Goal: Book appointment/travel/reservation

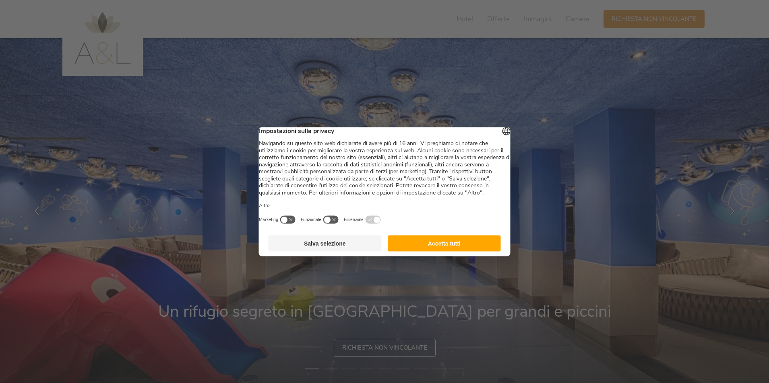
click at [443, 249] on button "Accetta tutti" at bounding box center [443, 243] width 113 height 16
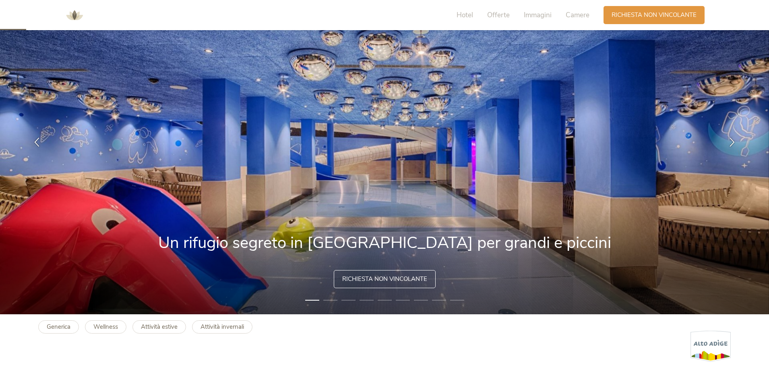
scroll to position [80, 0]
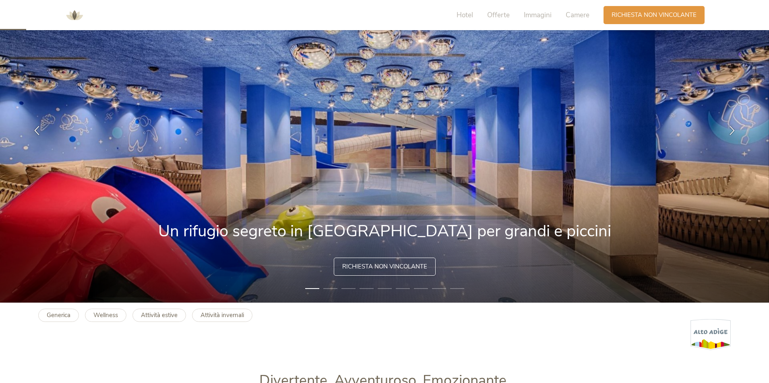
click at [400, 268] on span "Richiesta non vincolante" at bounding box center [384, 267] width 85 height 8
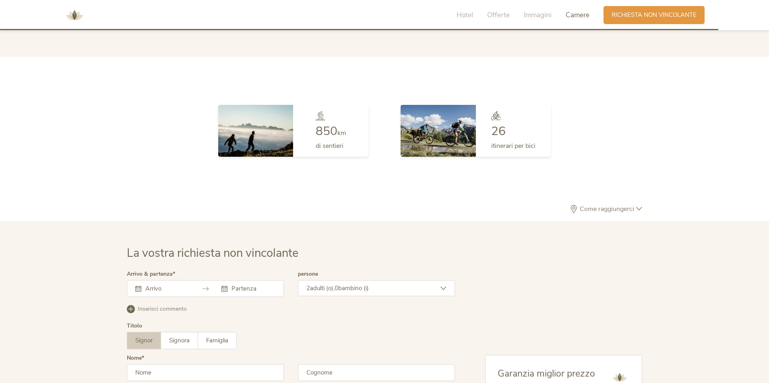
scroll to position [2357, 0]
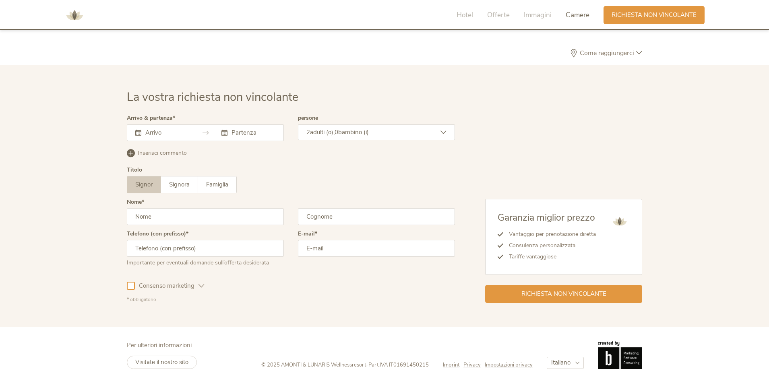
click at [152, 130] on input "text" at bounding box center [166, 133] width 46 height 8
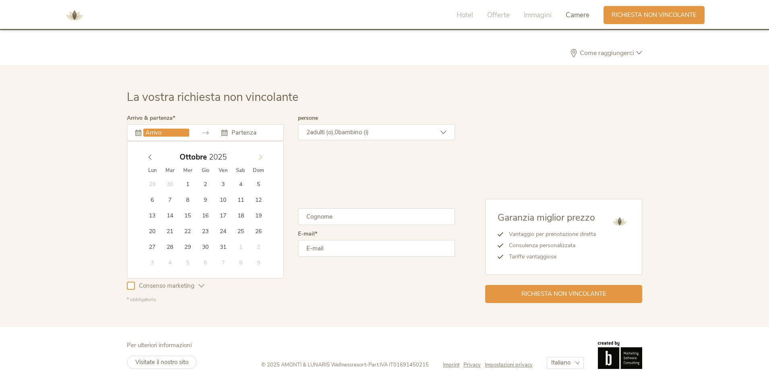
click at [260, 160] on span at bounding box center [261, 155] width 14 height 11
type input "05.12.2025"
type input "[DATE]"
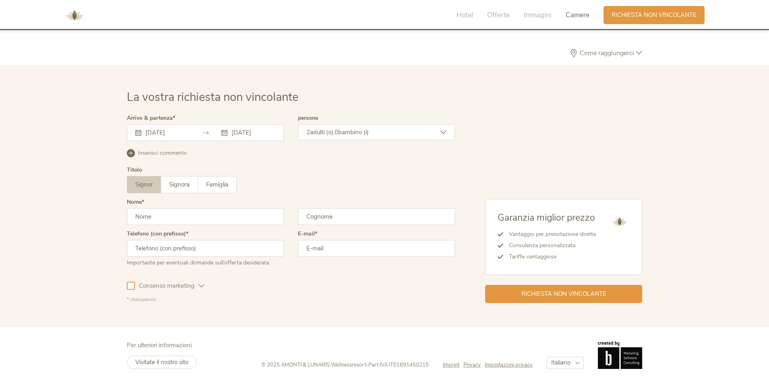
click at [403, 135] on div "2 adulti (o), 0 bambino (i)" at bounding box center [376, 132] width 157 height 16
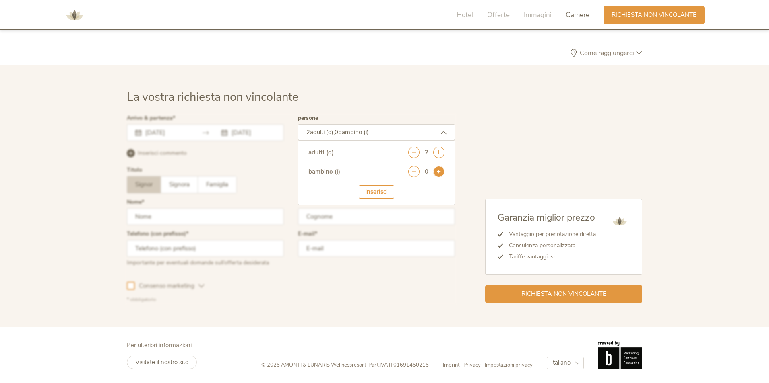
click at [438, 171] on icon at bounding box center [438, 171] width 11 height 11
click at [437, 171] on icon at bounding box center [438, 171] width 11 height 11
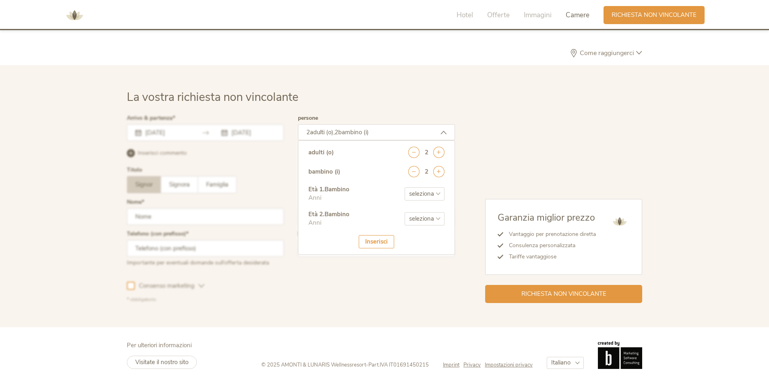
click at [440, 195] on select "seleziona 0 1 2 3 4 5 6 7 8 9 10 11 12 13 14 15 16 17" at bounding box center [424, 194] width 40 height 13
select select "1"
click at [404, 188] on select "seleziona 0 1 2 3 4 5 6 7 8 9 10 11 12 13 14 15 16 17" at bounding box center [424, 194] width 40 height 13
click at [436, 223] on select "seleziona 0 1 2 3 4 5 6 7 8 9 10 11 12 13 14 15 16 17" at bounding box center [424, 218] width 40 height 13
select select "5"
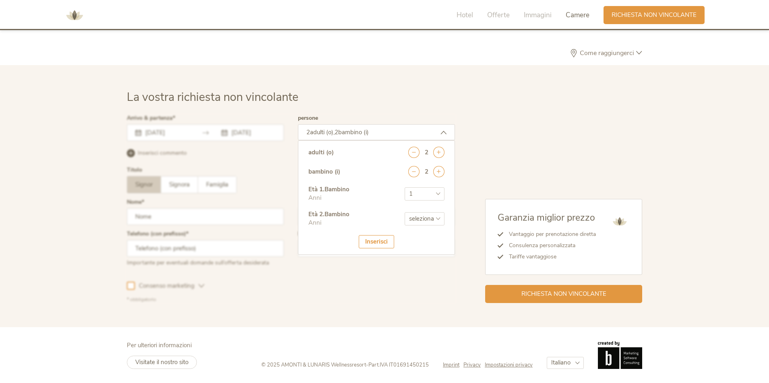
click at [404, 212] on select "seleziona 0 1 2 3 4 5 6 7 8 9 10 11 12 13 14 15 16 17" at bounding box center [424, 218] width 40 height 13
click at [380, 241] on div "Inserisci" at bounding box center [376, 241] width 35 height 13
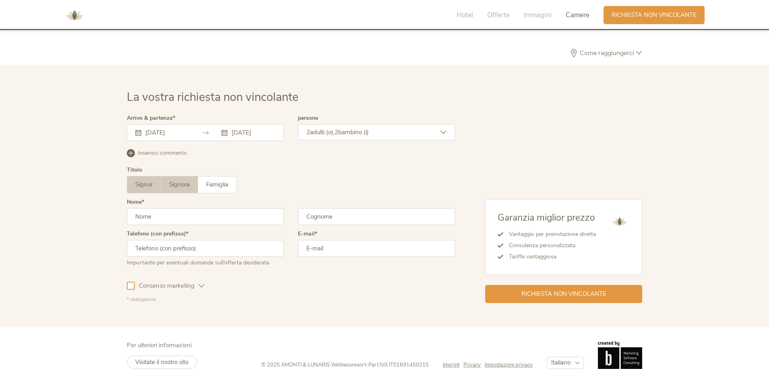
click at [179, 182] on span "Signora" at bounding box center [179, 185] width 21 height 8
click at [227, 188] on span "Famiglia" at bounding box center [217, 185] width 22 height 8
click at [178, 189] on label "Signora" at bounding box center [179, 185] width 37 height 16
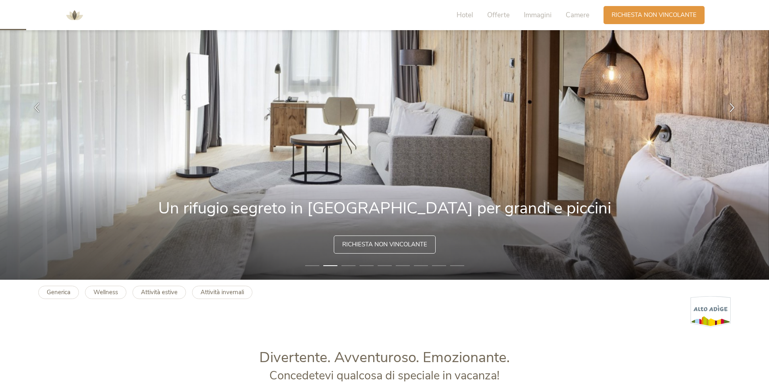
scroll to position [0, 0]
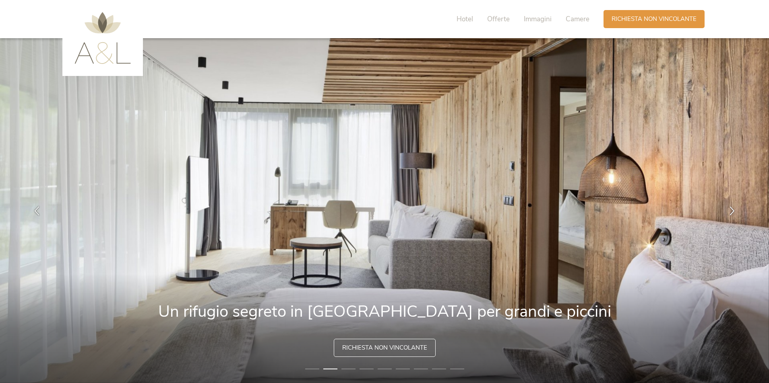
click at [101, 55] on img at bounding box center [102, 38] width 56 height 52
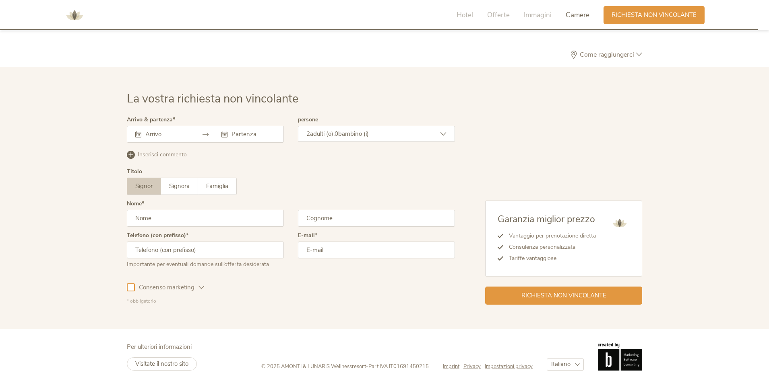
scroll to position [2357, 0]
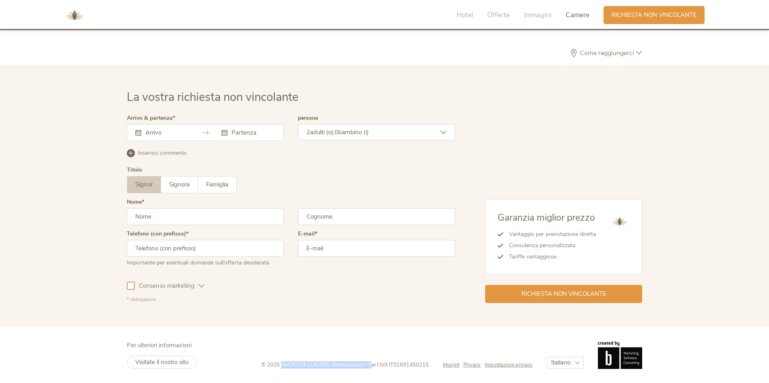
drag, startPoint x: 279, startPoint y: 363, endPoint x: 371, endPoint y: 361, distance: 91.8
click at [371, 361] on div "© 2025 AMONTI & LUNARIS Wellnessresort - Part.IVA IT01691450215 Imprint Privacy…" at bounding box center [451, 355] width 381 height 27
copy div "AMONTI & LUNARIS Wellnessresort - P"
click at [206, 132] on icon at bounding box center [205, 133] width 6 height 6
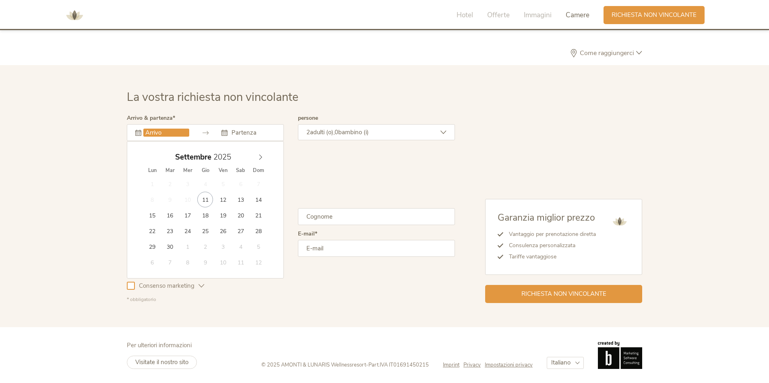
click at [147, 134] on input "text" at bounding box center [166, 133] width 46 height 8
click at [260, 155] on icon at bounding box center [260, 157] width 3 height 5
type input "[DATE]"
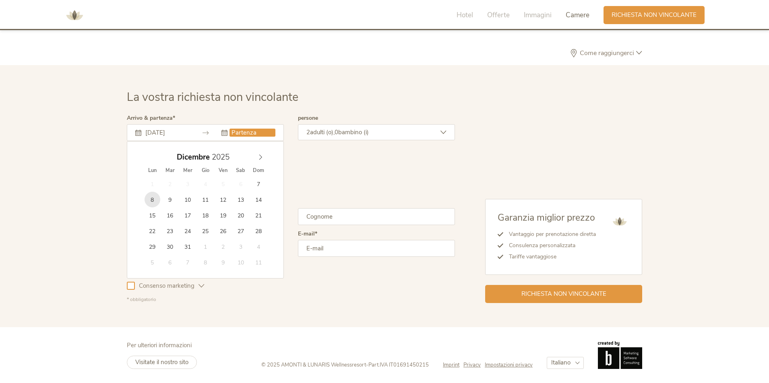
type input "[DATE]"
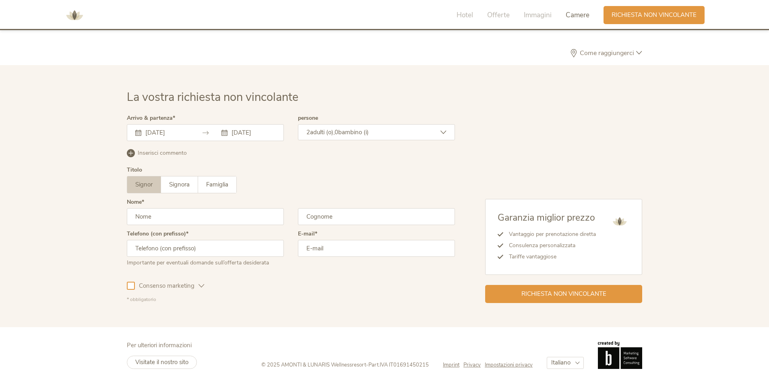
click at [383, 133] on div "2 adulti (o), 0 bambino (i)" at bounding box center [376, 132] width 157 height 16
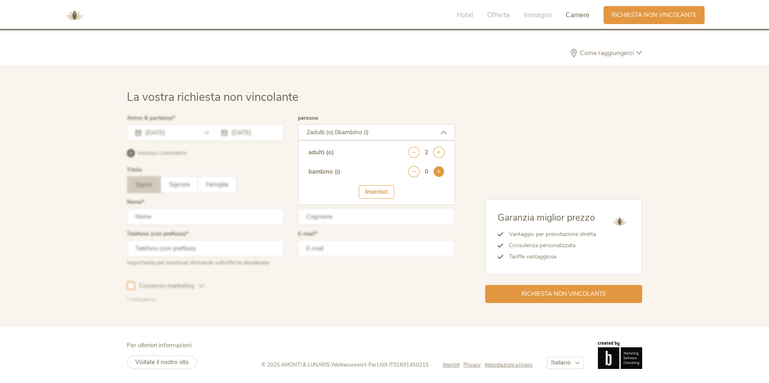
click at [441, 175] on icon at bounding box center [438, 171] width 11 height 11
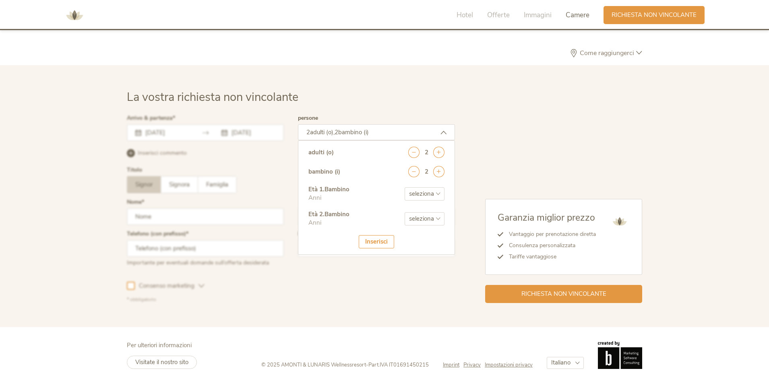
click at [437, 194] on select "seleziona 0 1 2 3 4 5 6 7 8 9 10 11 12 13 14 15 16 17" at bounding box center [424, 194] width 40 height 13
select select "1"
click at [404, 188] on select "seleziona 0 1 2 3 4 5 6 7 8 9 10 11 12 13 14 15 16 17" at bounding box center [424, 194] width 40 height 13
click at [416, 216] on select "seleziona 0 1 2 3 4 5 6 7 8 9 10 11 12 13 14 15 16 17" at bounding box center [424, 218] width 40 height 13
select select "5"
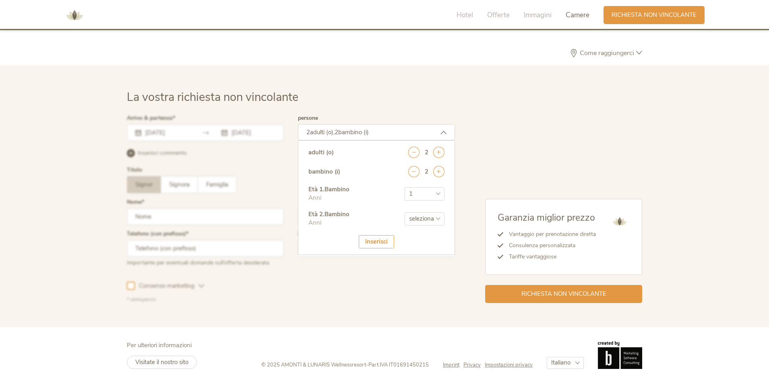
click at [404, 212] on select "seleziona 0 1 2 3 4 5 6 7 8 9 10 11 12 13 14 15 16 17" at bounding box center [424, 218] width 40 height 13
click at [373, 239] on div "Inserisci" at bounding box center [376, 241] width 35 height 13
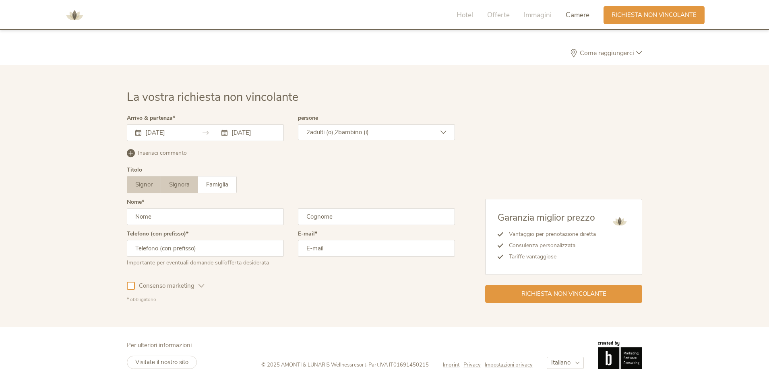
click at [175, 182] on span "Signora" at bounding box center [179, 185] width 21 height 8
click at [156, 217] on input "text" at bounding box center [205, 216] width 157 height 17
type input "[PERSON_NAME]"
click at [334, 218] on input "text" at bounding box center [376, 216] width 157 height 17
type input "[PERSON_NAME]"
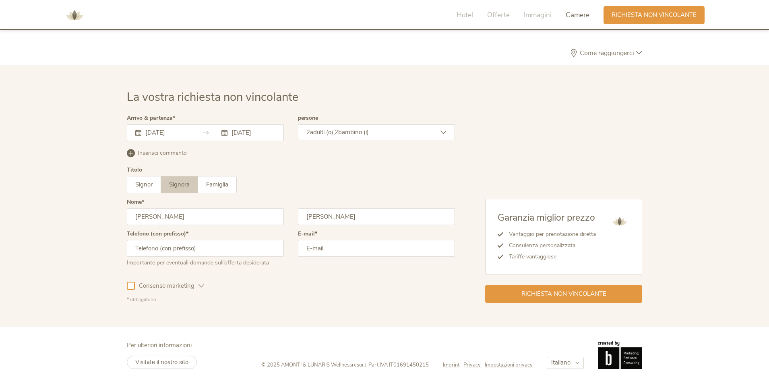
click at [313, 248] on input "email" at bounding box center [376, 248] width 157 height 17
type input "[PERSON_NAME][EMAIL_ADDRESS][PERSON_NAME][DOMAIN_NAME]"
click at [182, 249] on input "text" at bounding box center [205, 248] width 157 height 17
type input "[PHONE_NUMBER]"
click at [540, 294] on span "Richiesta non vincolante" at bounding box center [563, 293] width 85 height 8
